Goal: Information Seeking & Learning: Learn about a topic

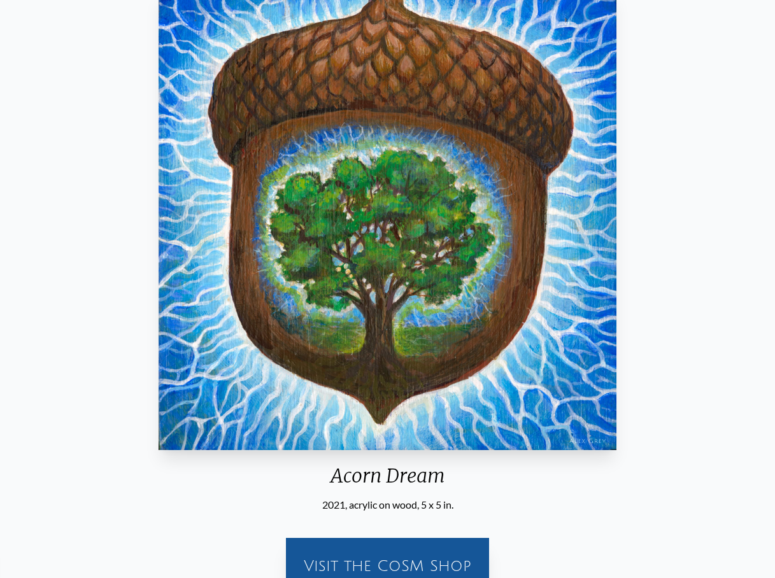
scroll to position [64, 0]
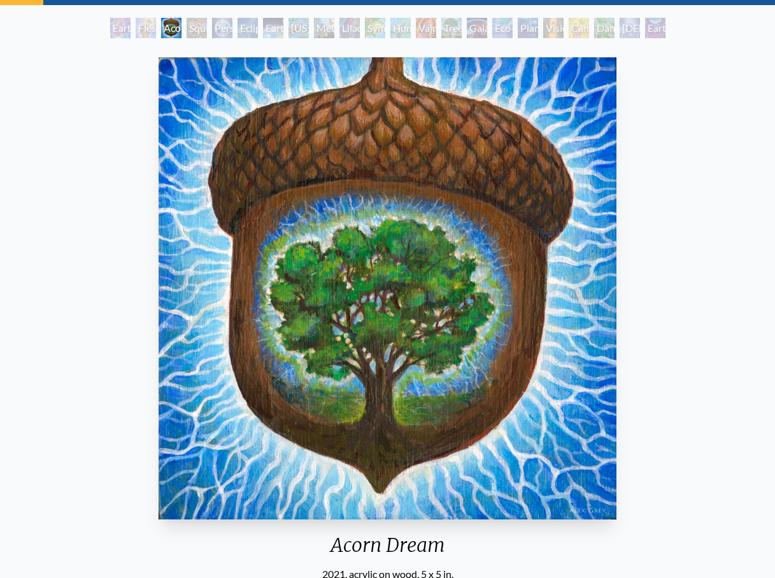
click at [190, 34] on div "Squirrel" at bounding box center [197, 28] width 20 height 20
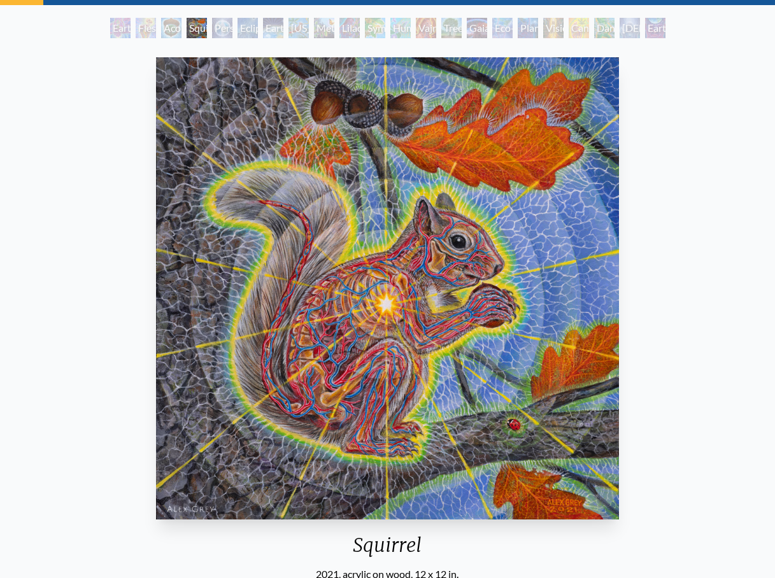
click at [587, 280] on img "4 / 22" at bounding box center [387, 288] width 462 height 462
click at [676, 275] on div "Squirrel 2021, acrylic on wood, 12 x 12 in. Visit the CoSM Shop" at bounding box center [387, 362] width 755 height 621
click at [99, 250] on div "Squirrel 2021, acrylic on wood, 12 x 12 in. Visit the CoSM Shop" at bounding box center [387, 362] width 755 height 621
click at [216, 34] on div "Person Planet" at bounding box center [222, 28] width 20 height 20
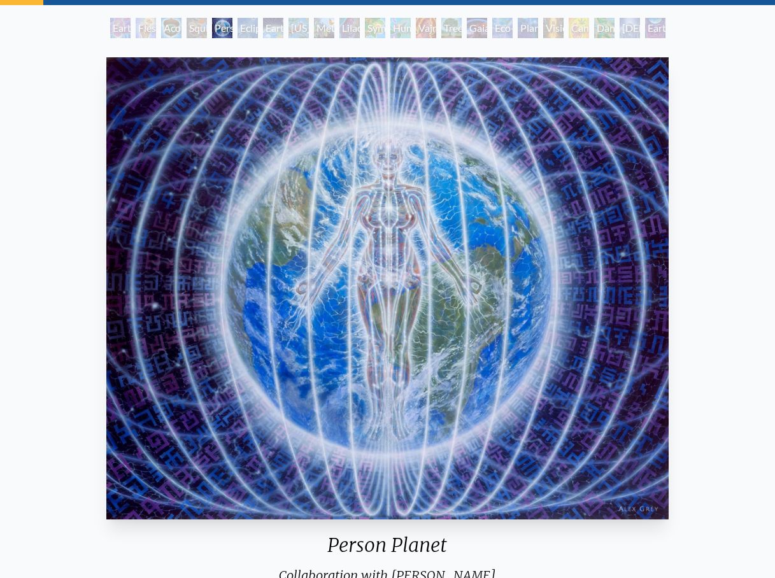
click at [268, 26] on div "Earth Energies" at bounding box center [273, 28] width 20 height 20
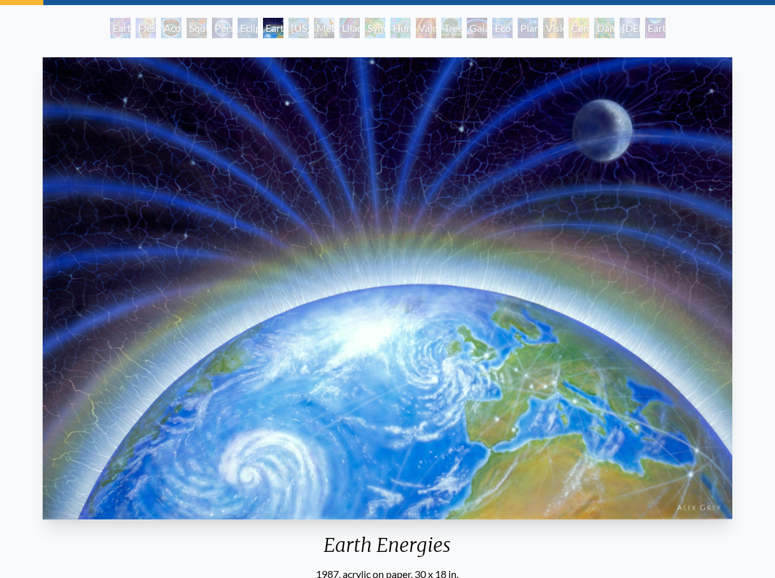
click at [320, 25] on div "Metamorphosis" at bounding box center [324, 28] width 20 height 20
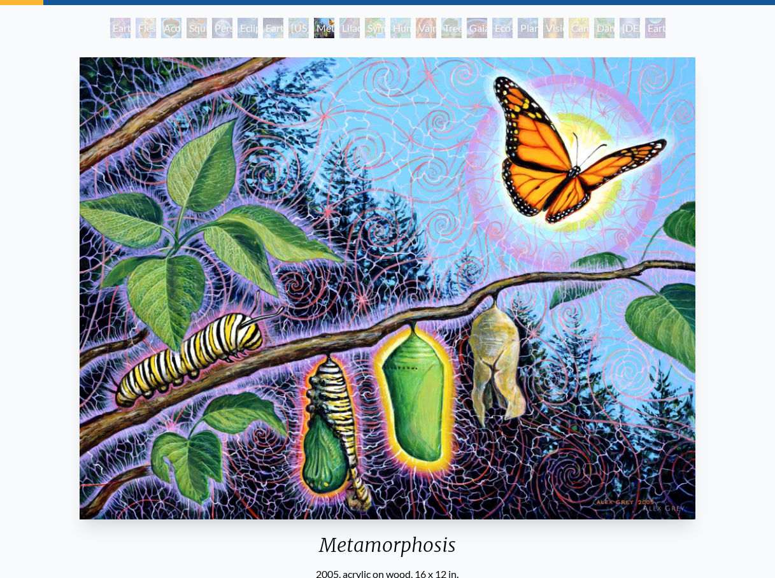
click at [288, 29] on div "Ohio Song" at bounding box center [298, 28] width 20 height 20
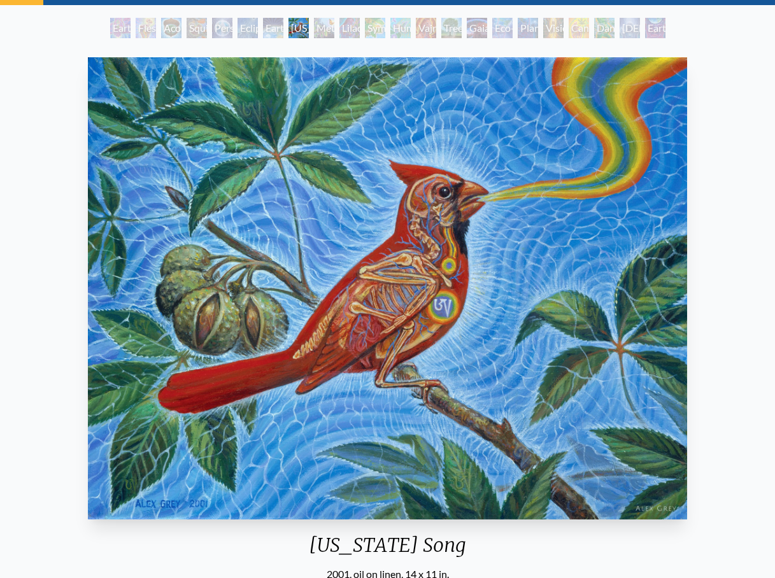
click at [334, 24] on div "Metamorphosis" at bounding box center [324, 28] width 20 height 20
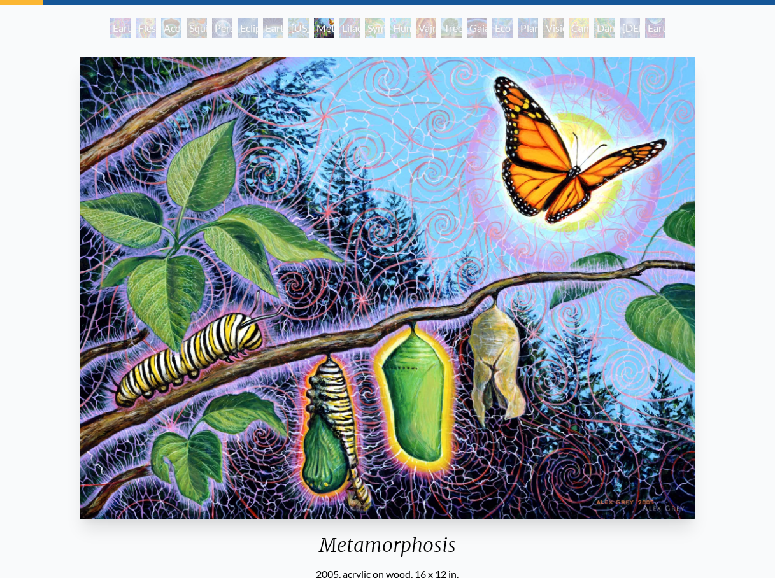
click at [538, 20] on div "Planetary Prayers" at bounding box center [528, 28] width 20 height 20
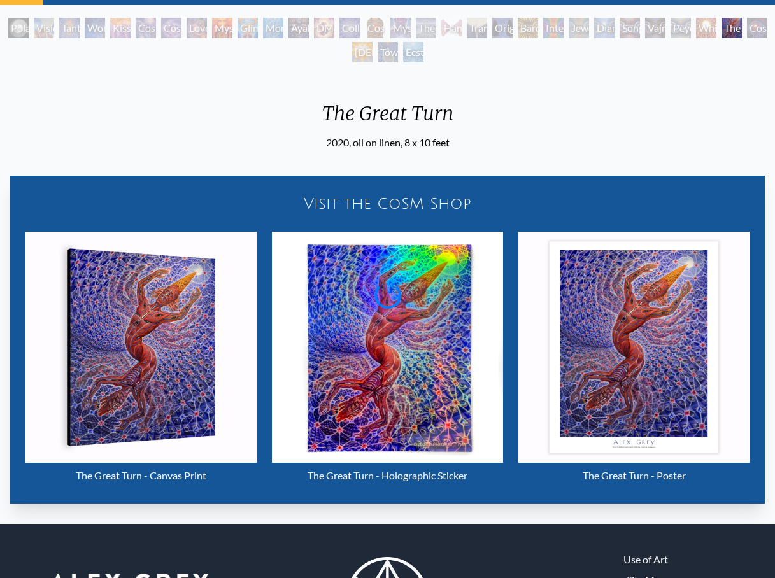
scroll to position [127, 0]
